Goal: Task Accomplishment & Management: Manage account settings

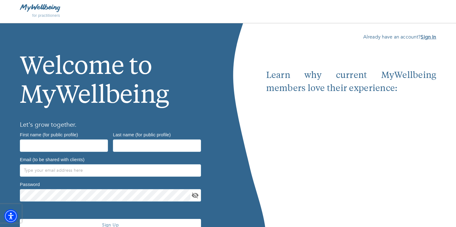
click at [428, 36] on b "Sign In" at bounding box center [429, 36] width 16 height 7
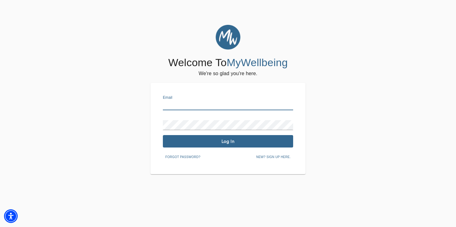
click at [220, 105] on input "text" at bounding box center [228, 105] width 130 height 10
type input "[EMAIL_ADDRESS][DOMAIN_NAME]"
click at [221, 142] on span "Log In" at bounding box center [227, 141] width 125 height 6
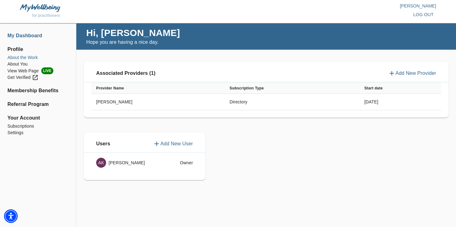
click at [21, 57] on li "About the Work" at bounding box center [37, 57] width 61 height 7
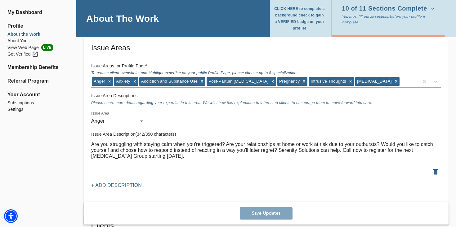
scroll to position [529, 0]
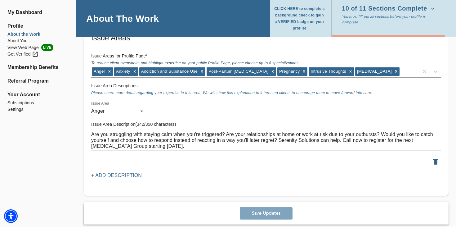
click at [158, 146] on textarea "Are you struggling with staying calm when you're triggered? Are your relationsh…" at bounding box center [266, 140] width 350 height 18
type textarea "Are you struggling with staying calm when you're triggered? Are your relationsh…"
click at [259, 212] on span "Save Updates" at bounding box center [266, 213] width 48 height 6
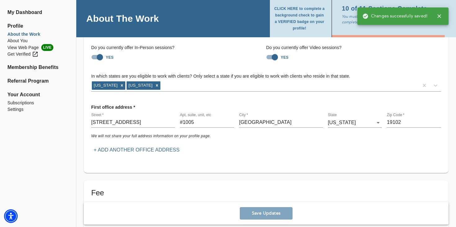
scroll to position [0, 0]
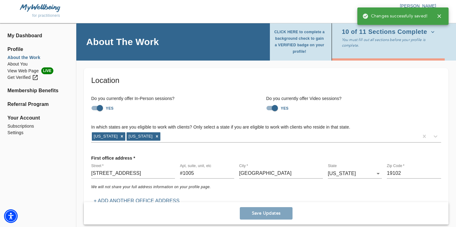
click at [441, 15] on icon "button" at bounding box center [439, 16] width 6 height 6
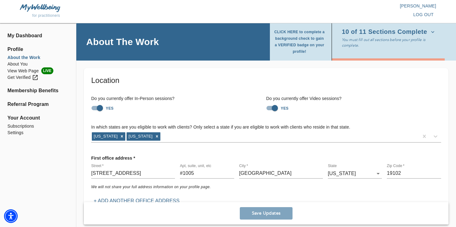
click at [426, 11] on span "log out" at bounding box center [423, 15] width 20 height 8
